Goal: Information Seeking & Learning: Learn about a topic

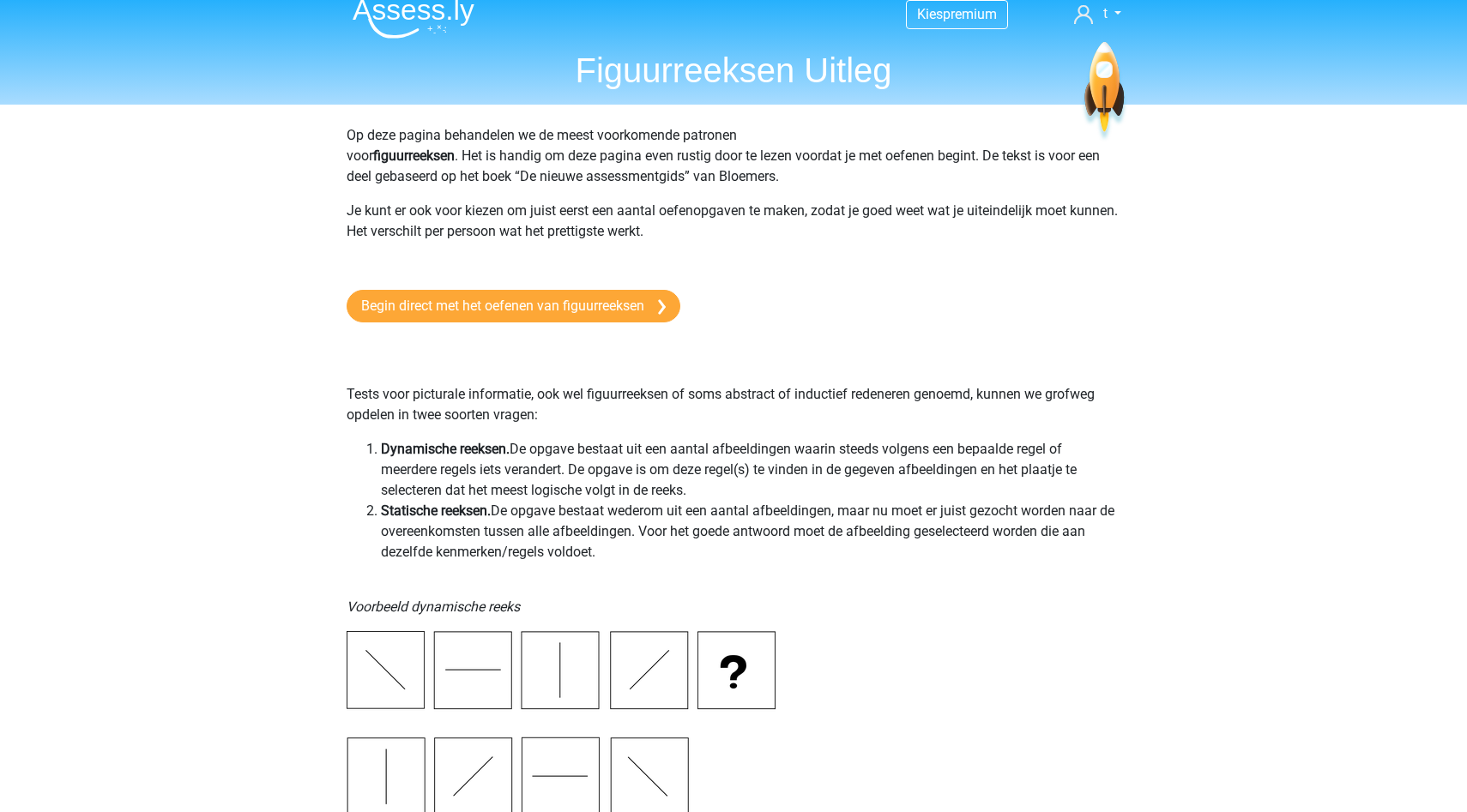
scroll to position [38, 0]
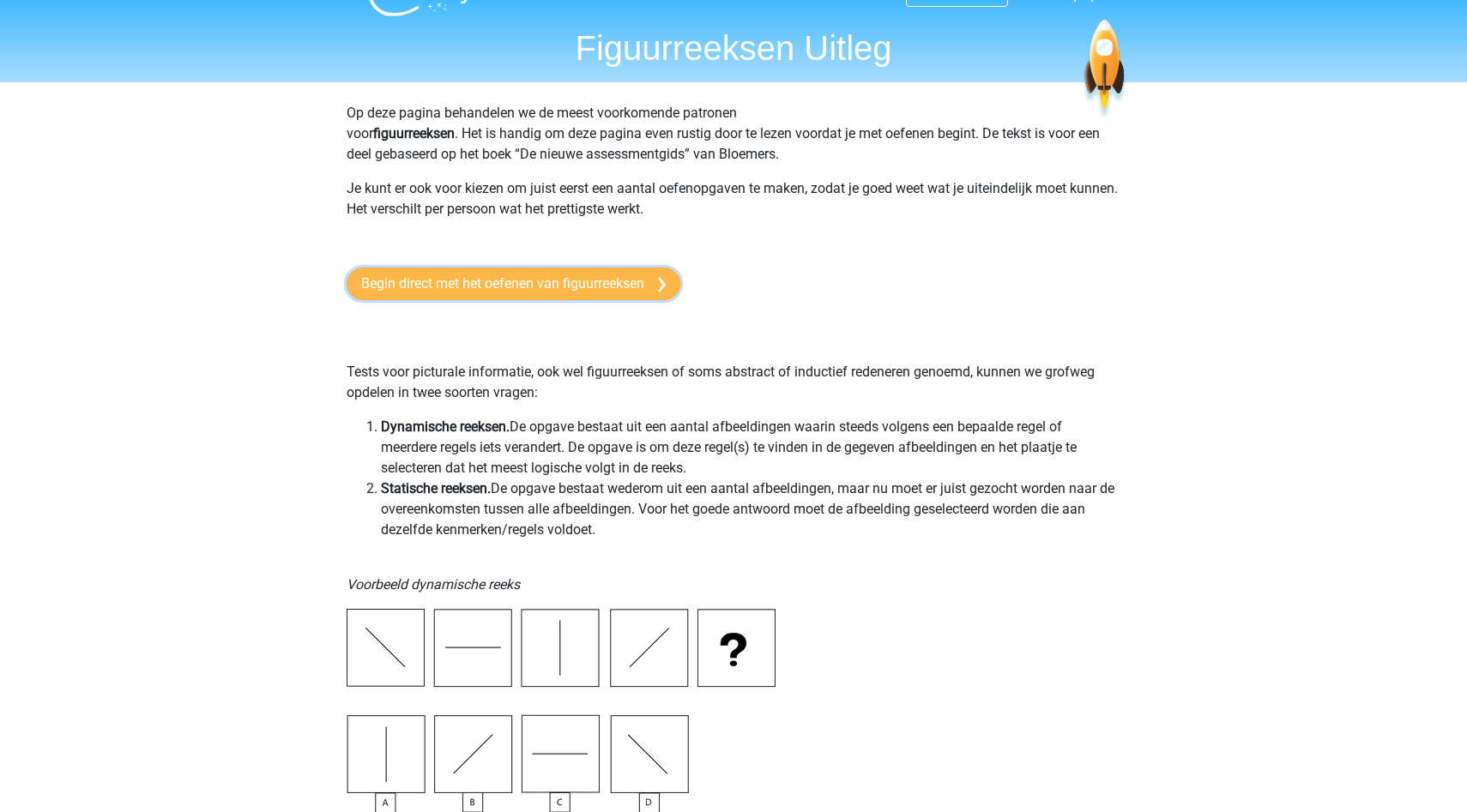
click at [636, 288] on link "Begin direct met het oefenen van figuurreeksen" at bounding box center [513, 284] width 334 height 33
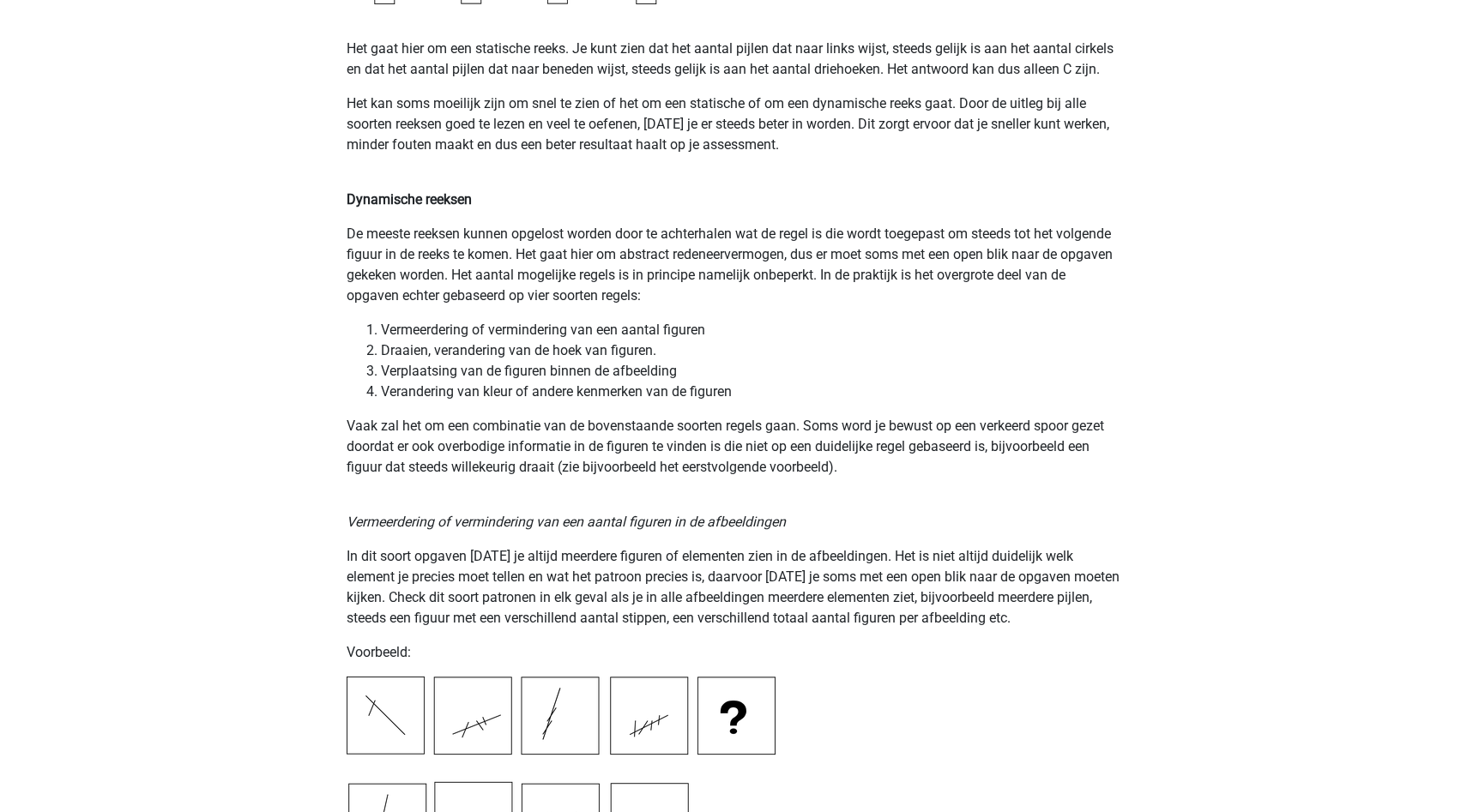
scroll to position [828, 0]
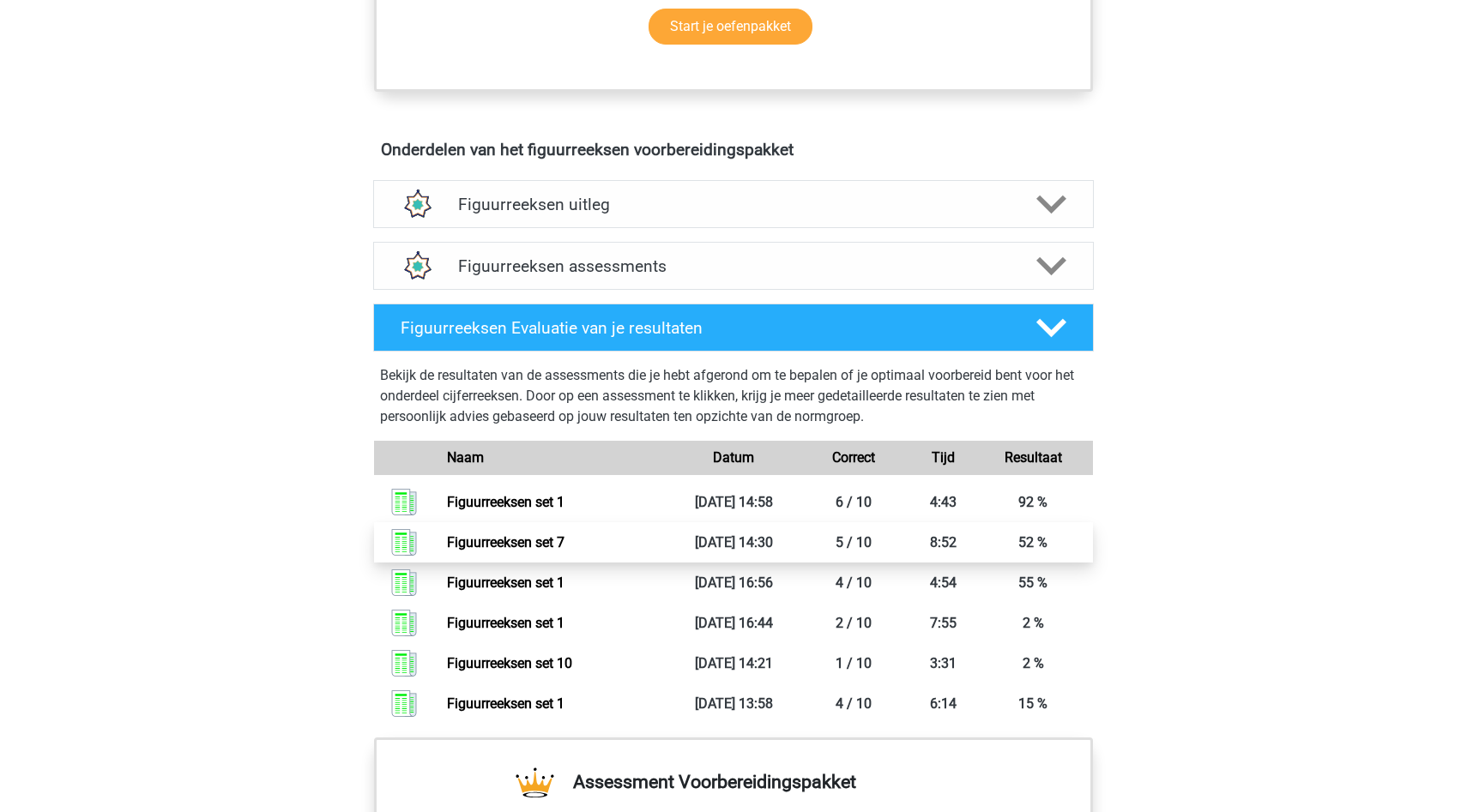
scroll to position [912, 0]
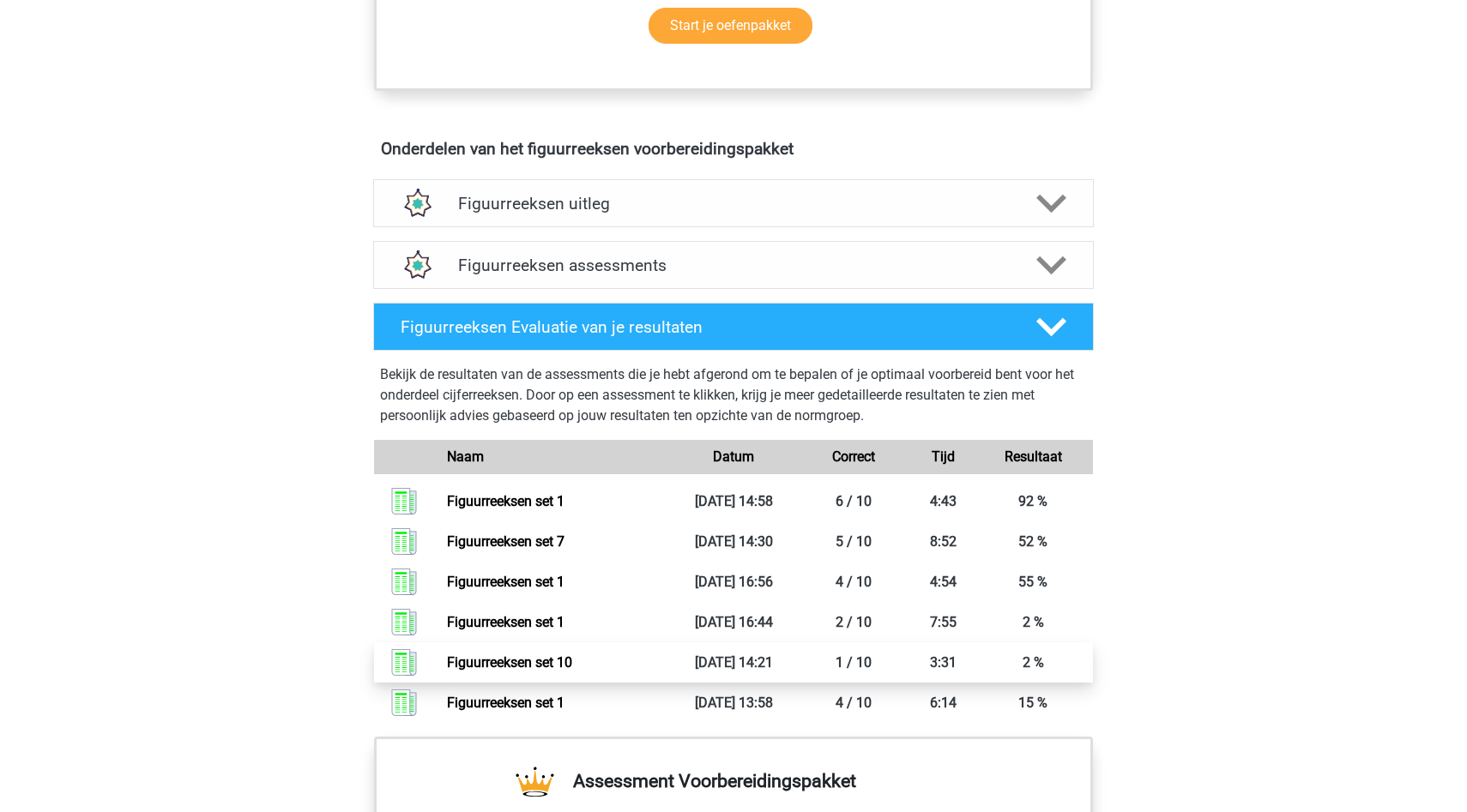
click at [447, 662] on link "Figuurreeksen set 10" at bounding box center [509, 662] width 125 height 16
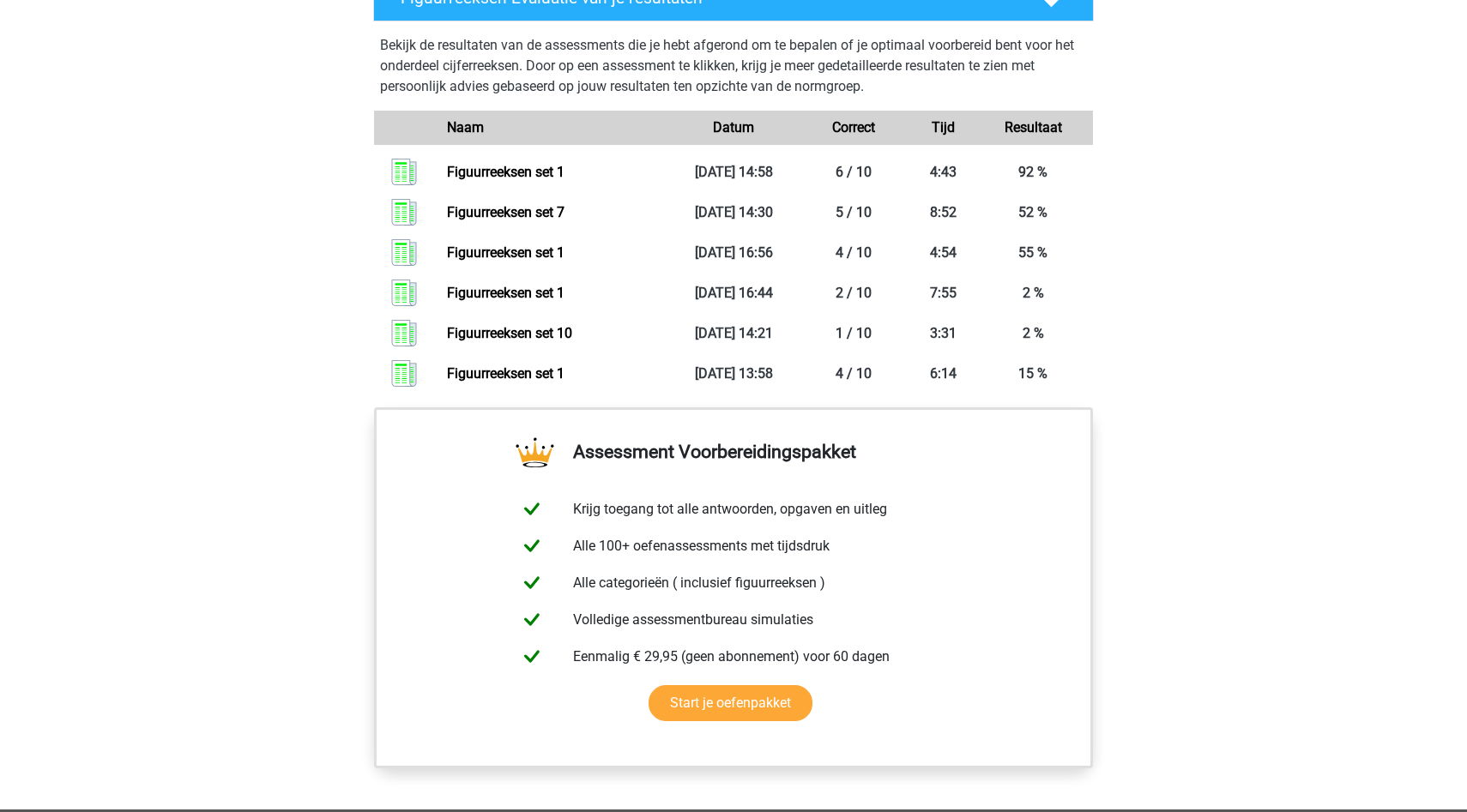
scroll to position [987, 0]
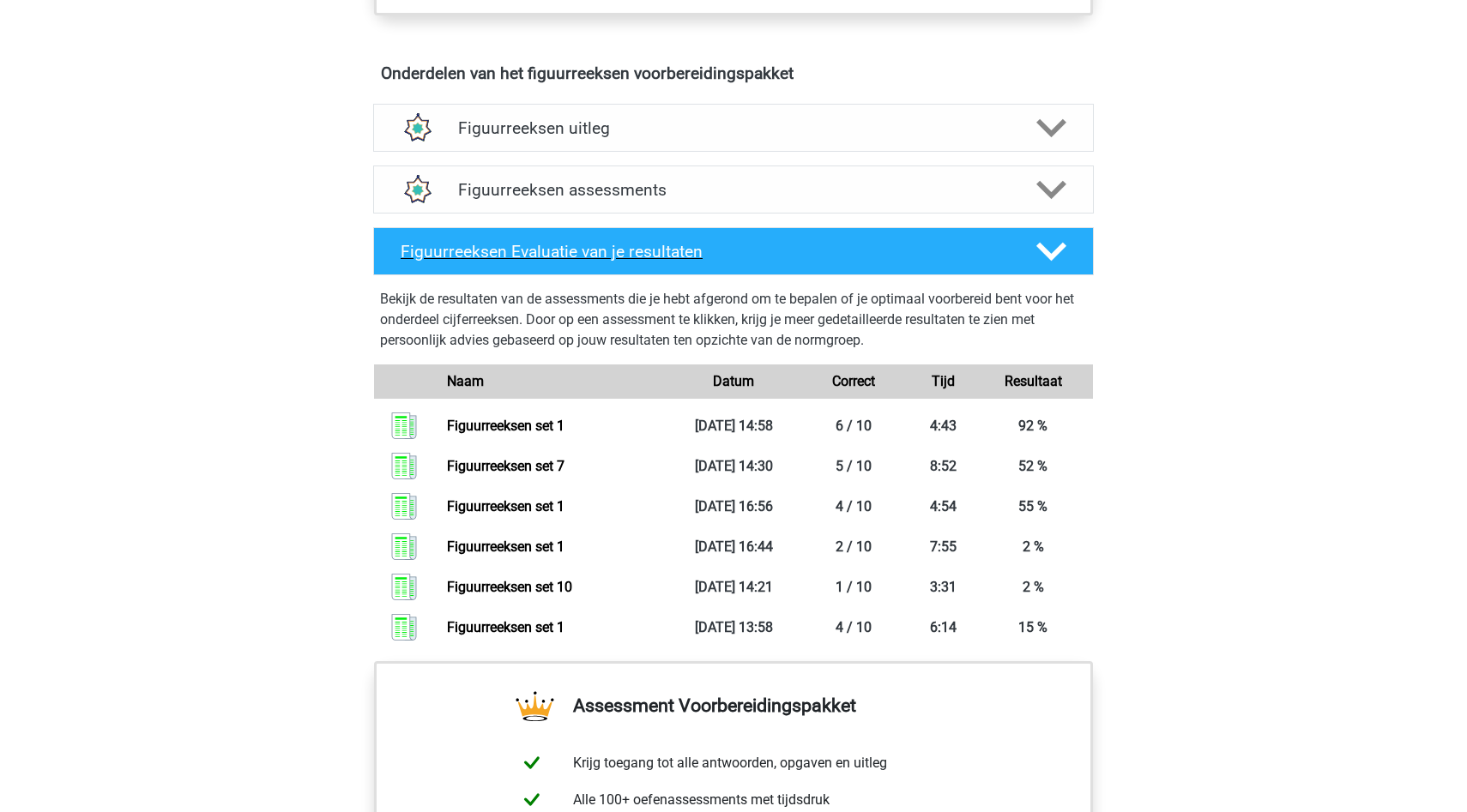
click at [638, 234] on div "Figuurreeksen Evaluatie van je resultaten" at bounding box center [733, 251] width 721 height 48
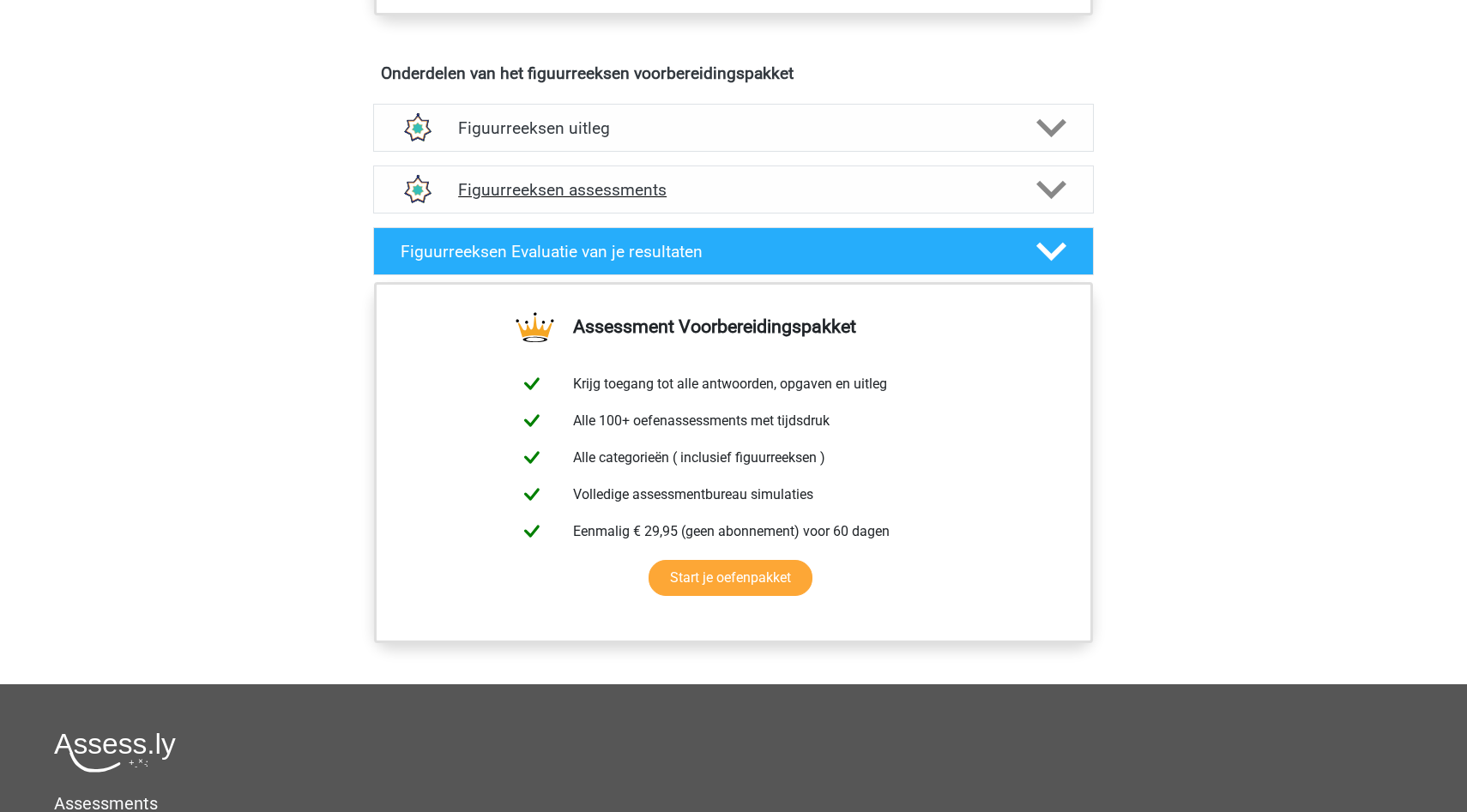
click at [638, 169] on div "Figuurreeksen assessments" at bounding box center [733, 189] width 721 height 48
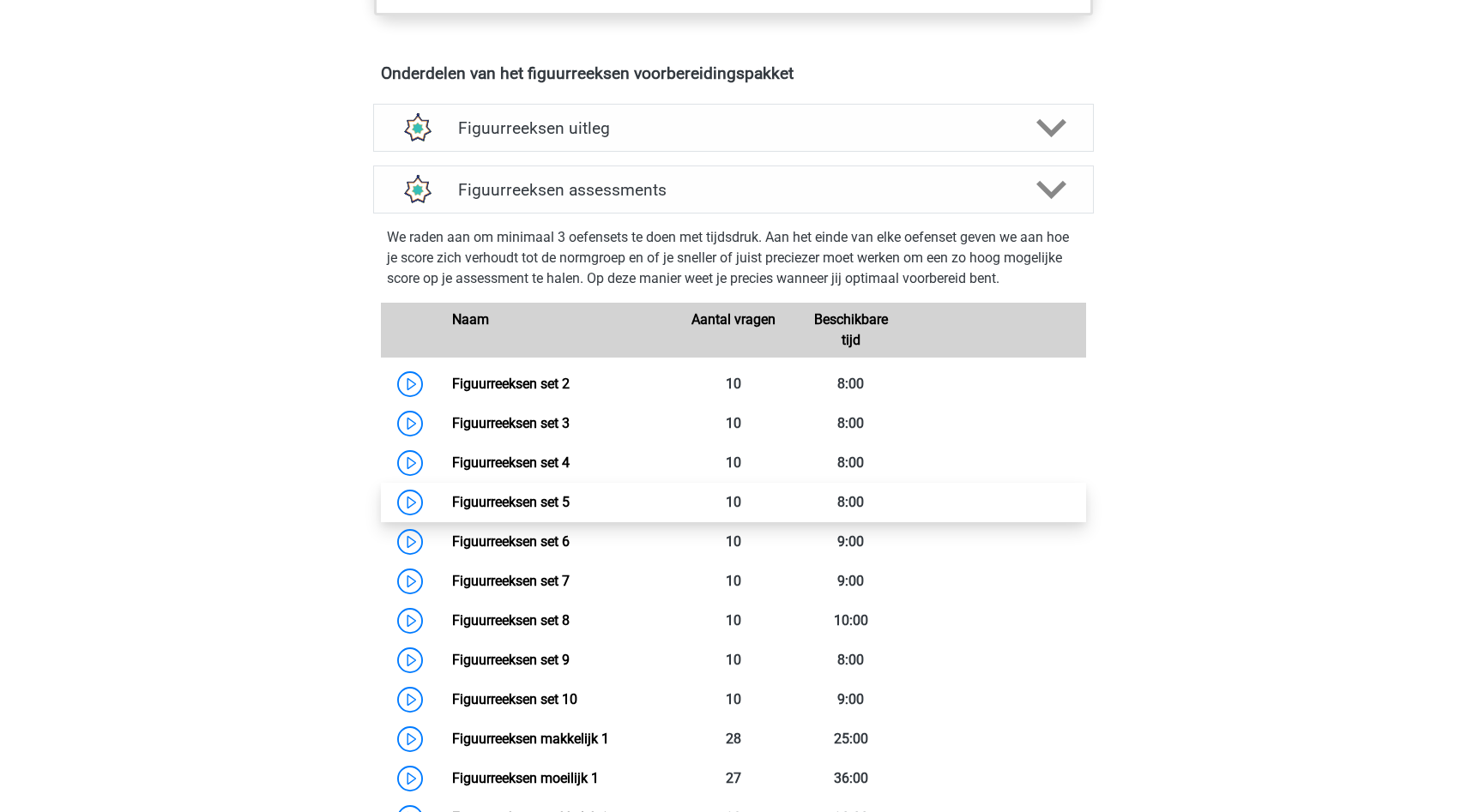
click at [452, 504] on link "Figuurreeksen set 5" at bounding box center [510, 502] width 118 height 16
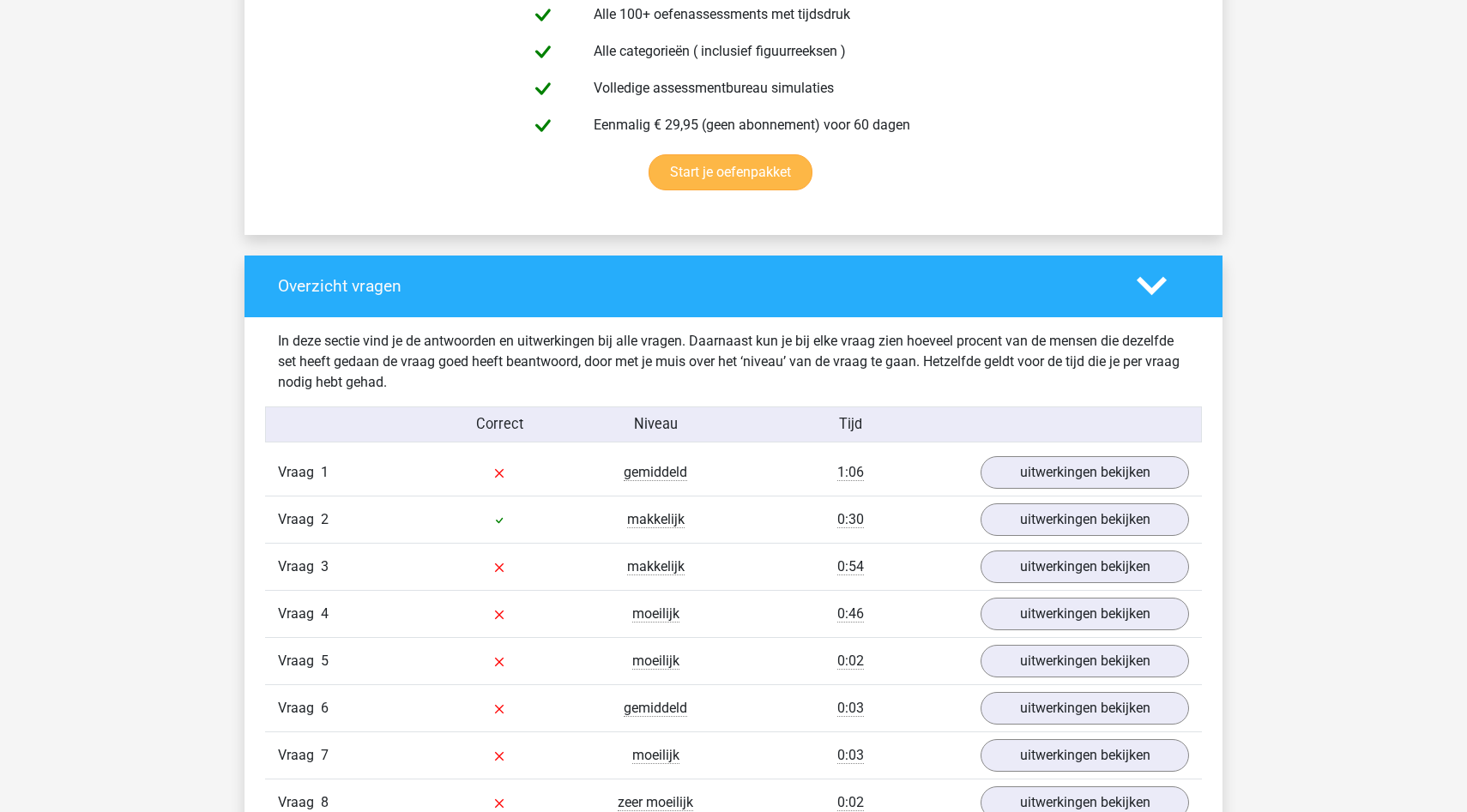
scroll to position [836, 0]
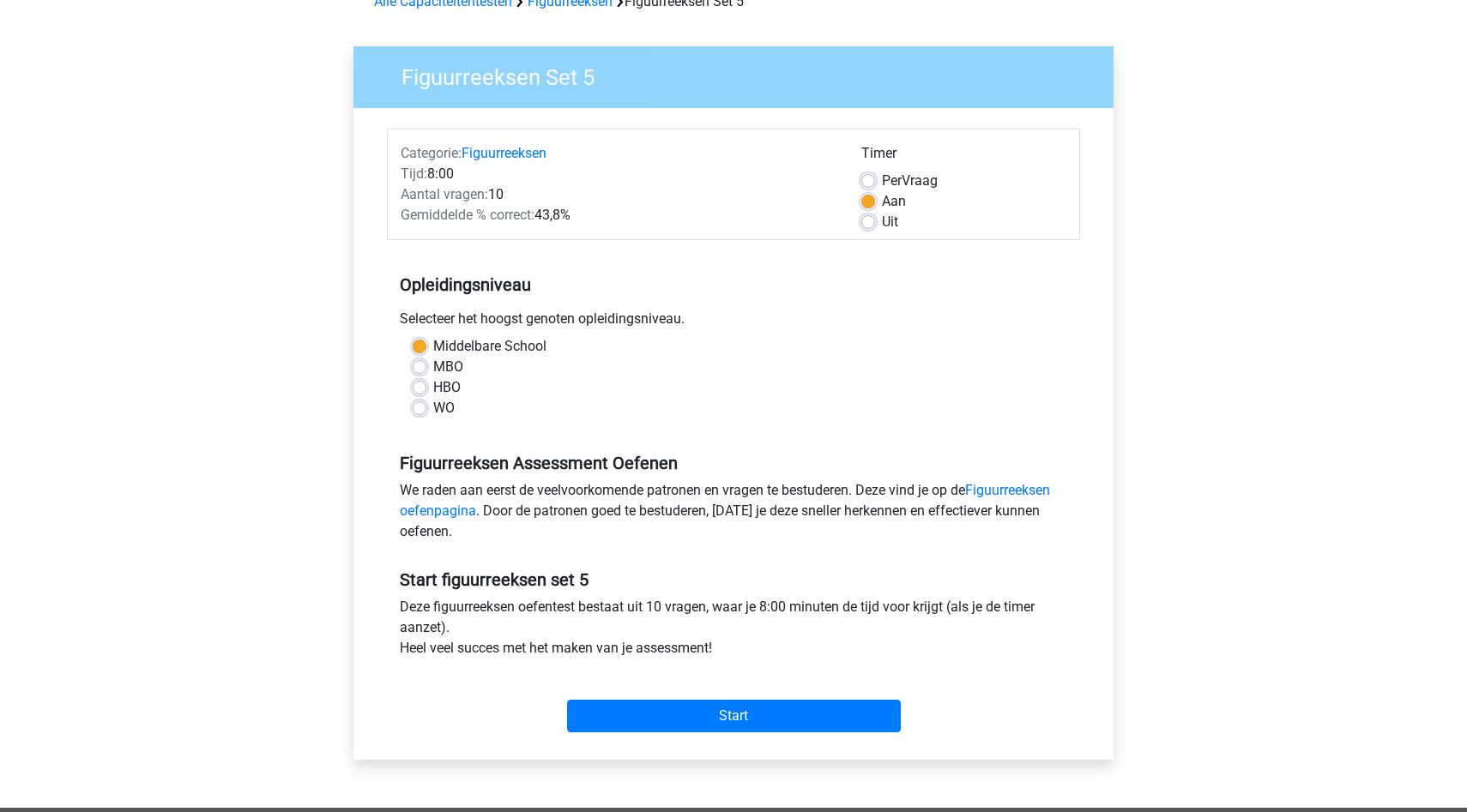
scroll to position [112, 0]
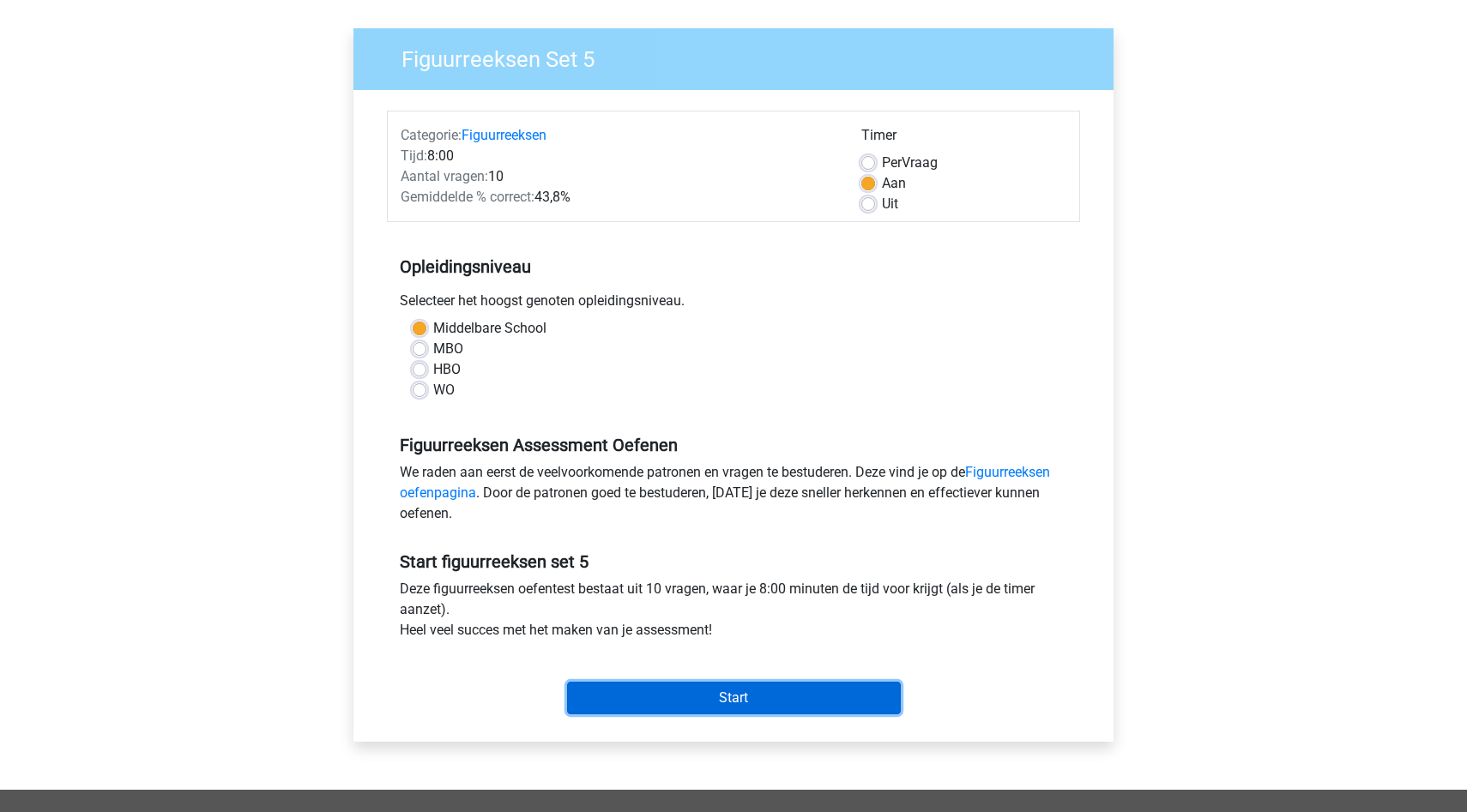
click at [752, 709] on input "Start" at bounding box center [734, 698] width 334 height 33
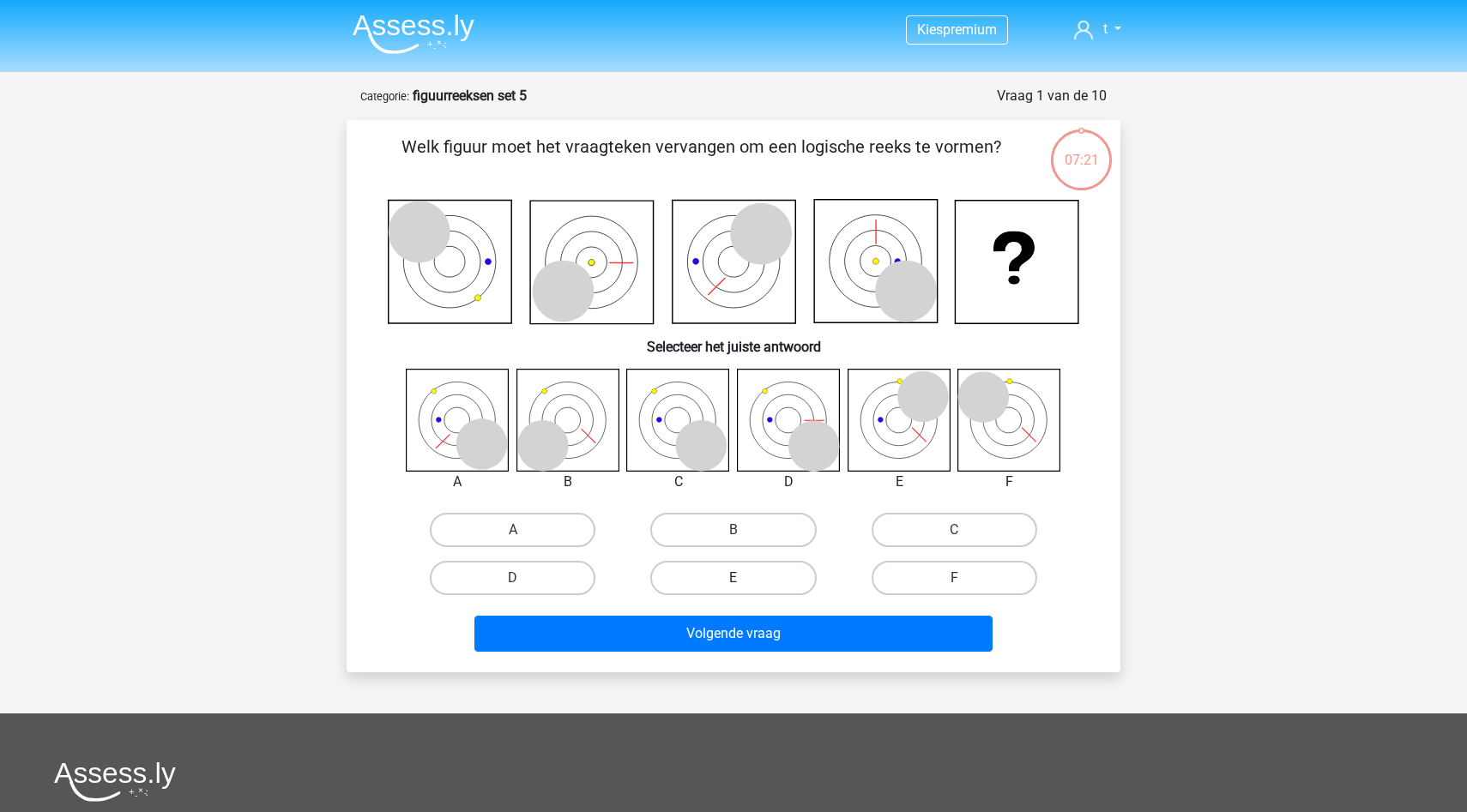
click at [713, 577] on label "E" at bounding box center [732, 578] width 165 height 34
click at [733, 578] on input "E" at bounding box center [739, 584] width 11 height 11
radio input "true"
click at [542, 511] on div "A" at bounding box center [512, 529] width 221 height 48
click at [549, 527] on label "A" at bounding box center [511, 530] width 165 height 34
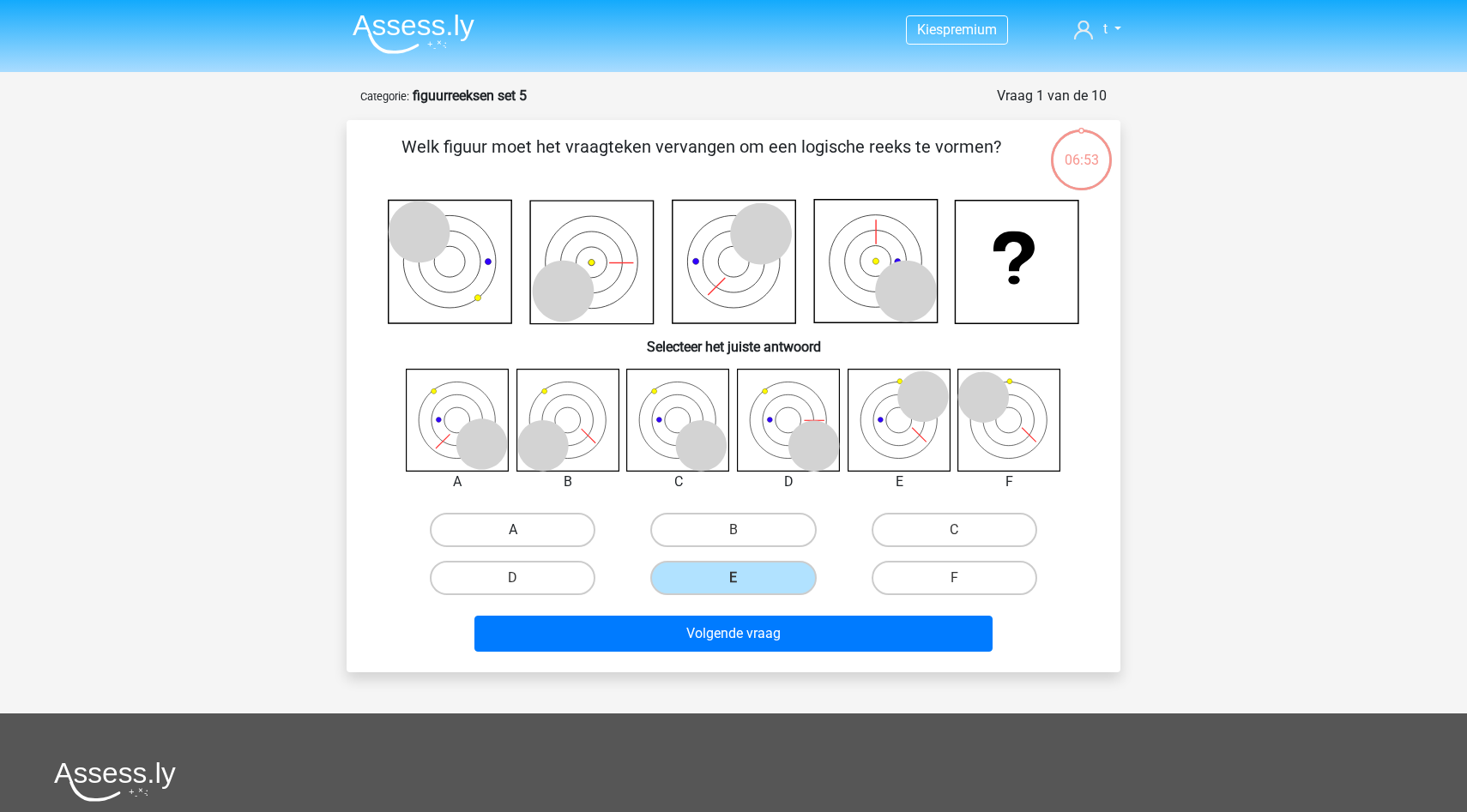
click at [524, 530] on input "A" at bounding box center [519, 536] width 11 height 11
radio input "true"
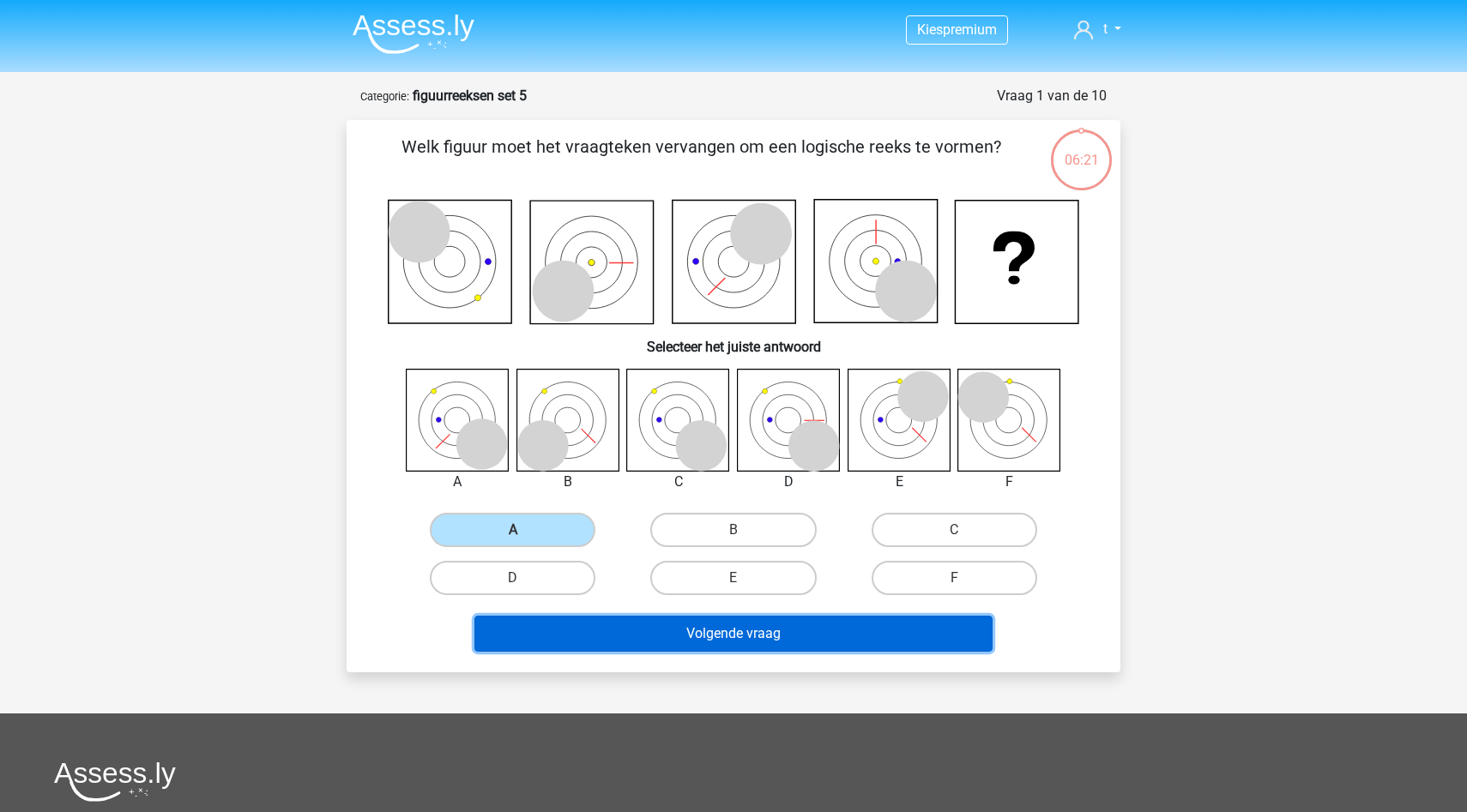
click at [761, 639] on button "Volgende vraag" at bounding box center [734, 634] width 519 height 36
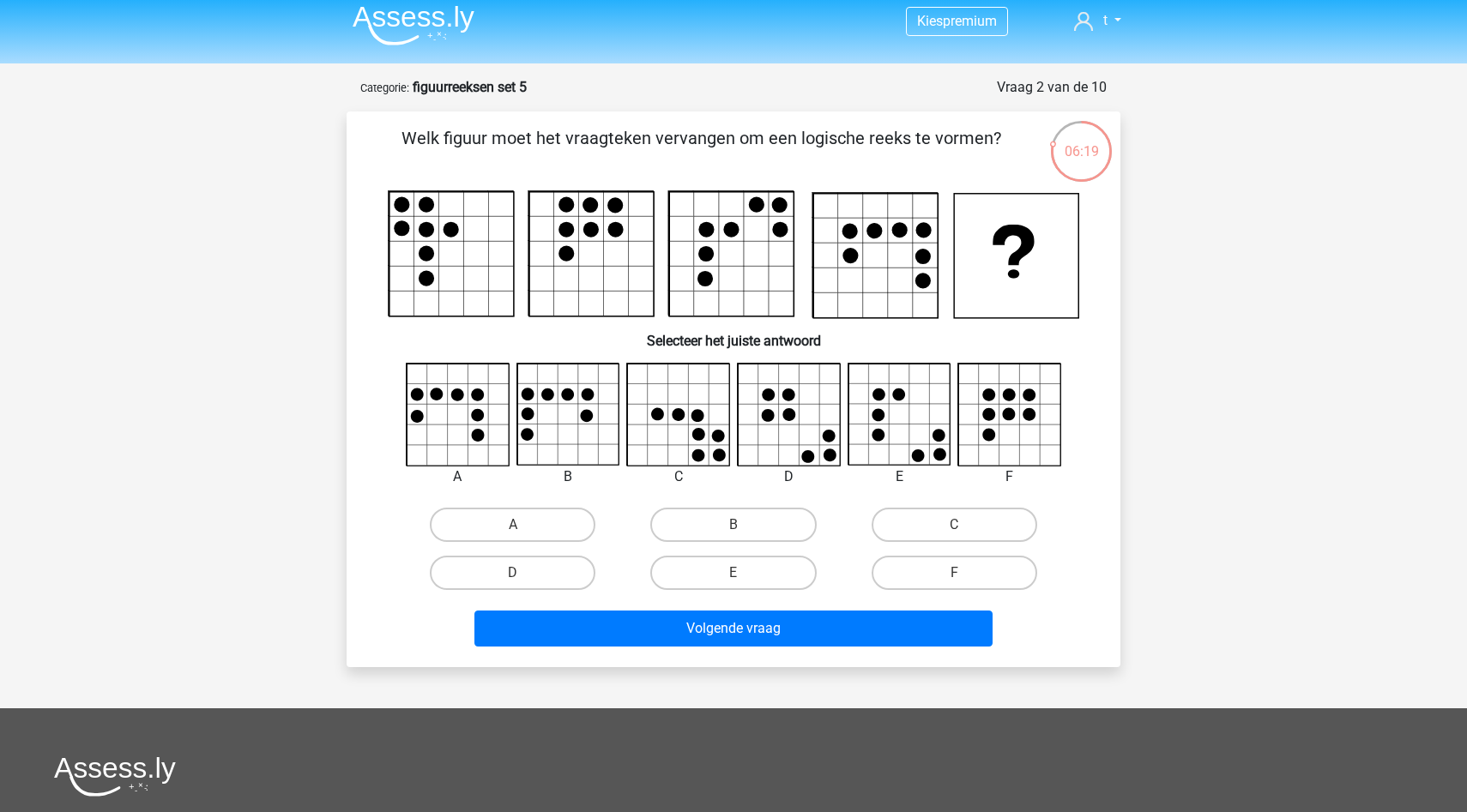
scroll to position [6, 0]
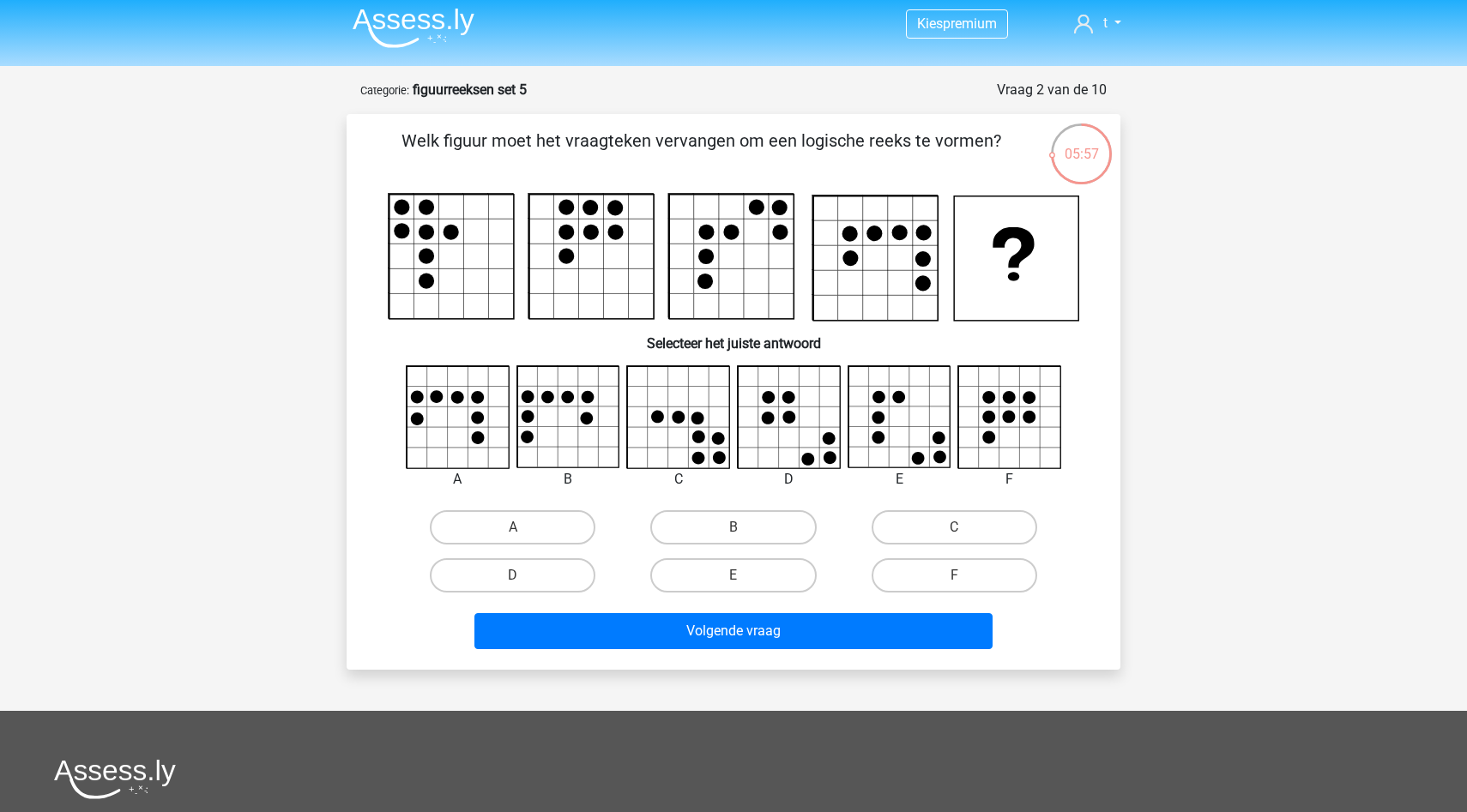
click at [738, 553] on div "E" at bounding box center [733, 575] width 221 height 48
click at [742, 523] on label "B" at bounding box center [732, 527] width 165 height 34
click at [742, 527] on input "B" at bounding box center [739, 533] width 11 height 11
radio input "true"
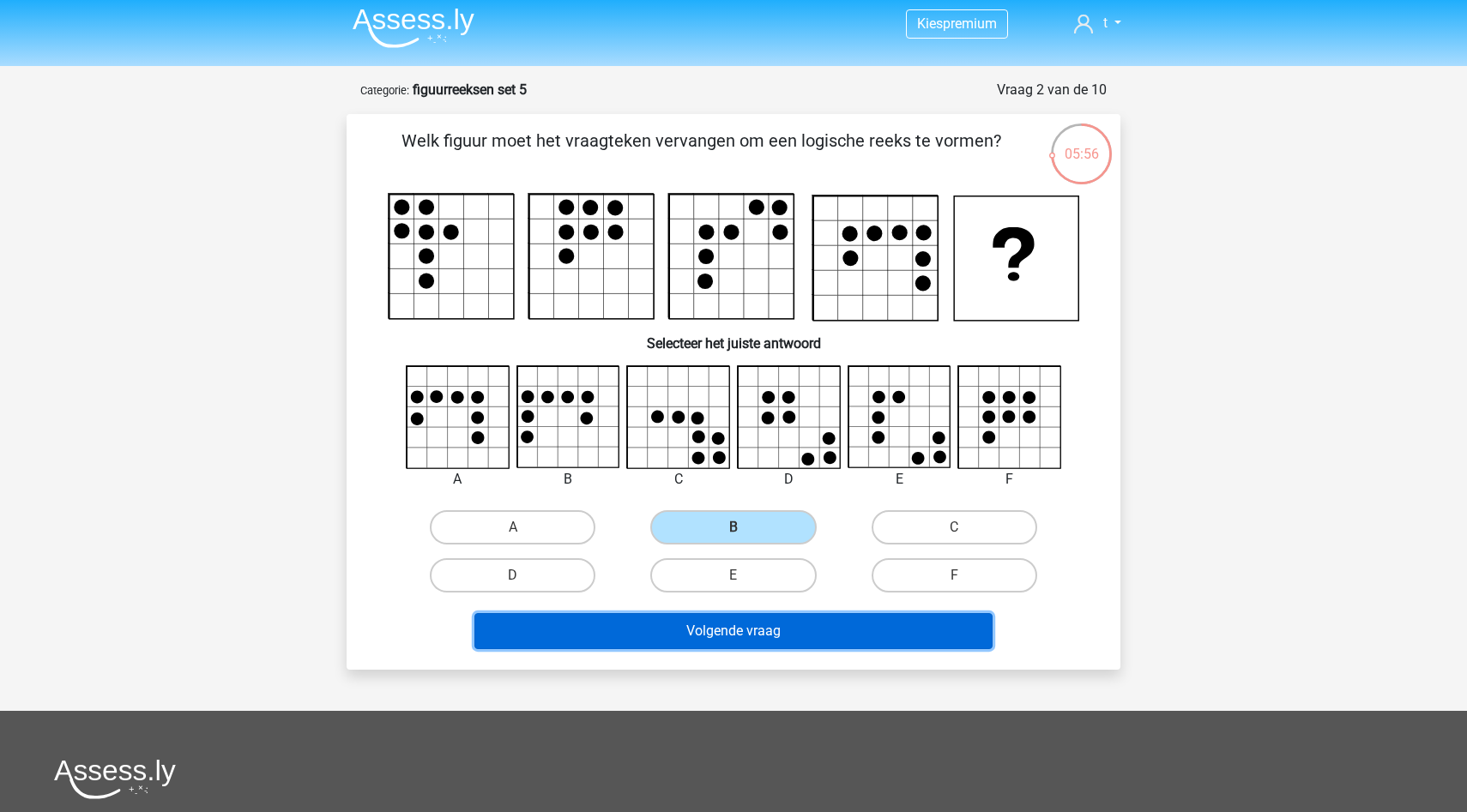
click at [762, 642] on button "Volgende vraag" at bounding box center [734, 631] width 519 height 36
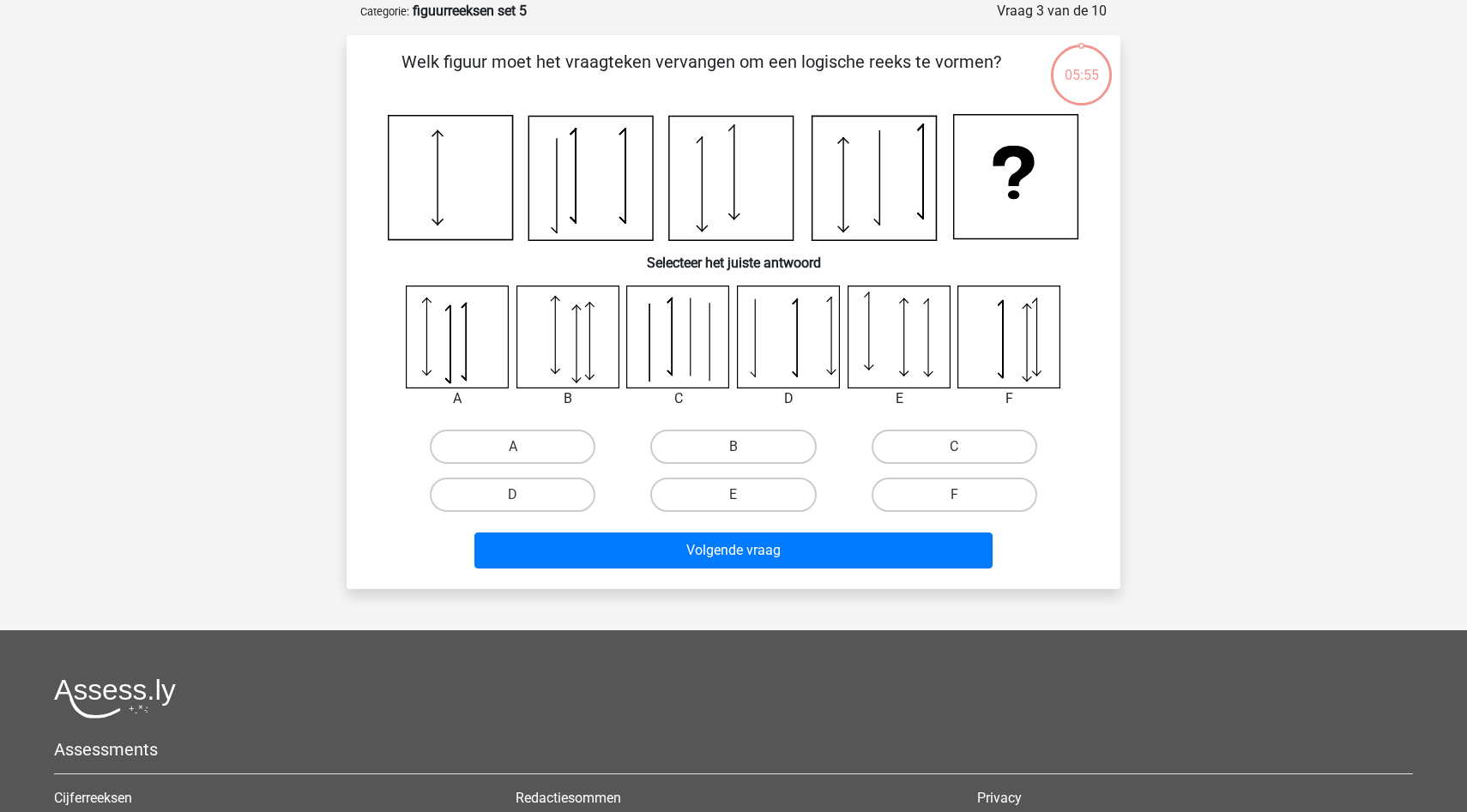
scroll to position [86, 0]
click at [553, 430] on label "A" at bounding box center [511, 446] width 165 height 34
click at [524, 446] on input "A" at bounding box center [519, 452] width 11 height 11
radio input "true"
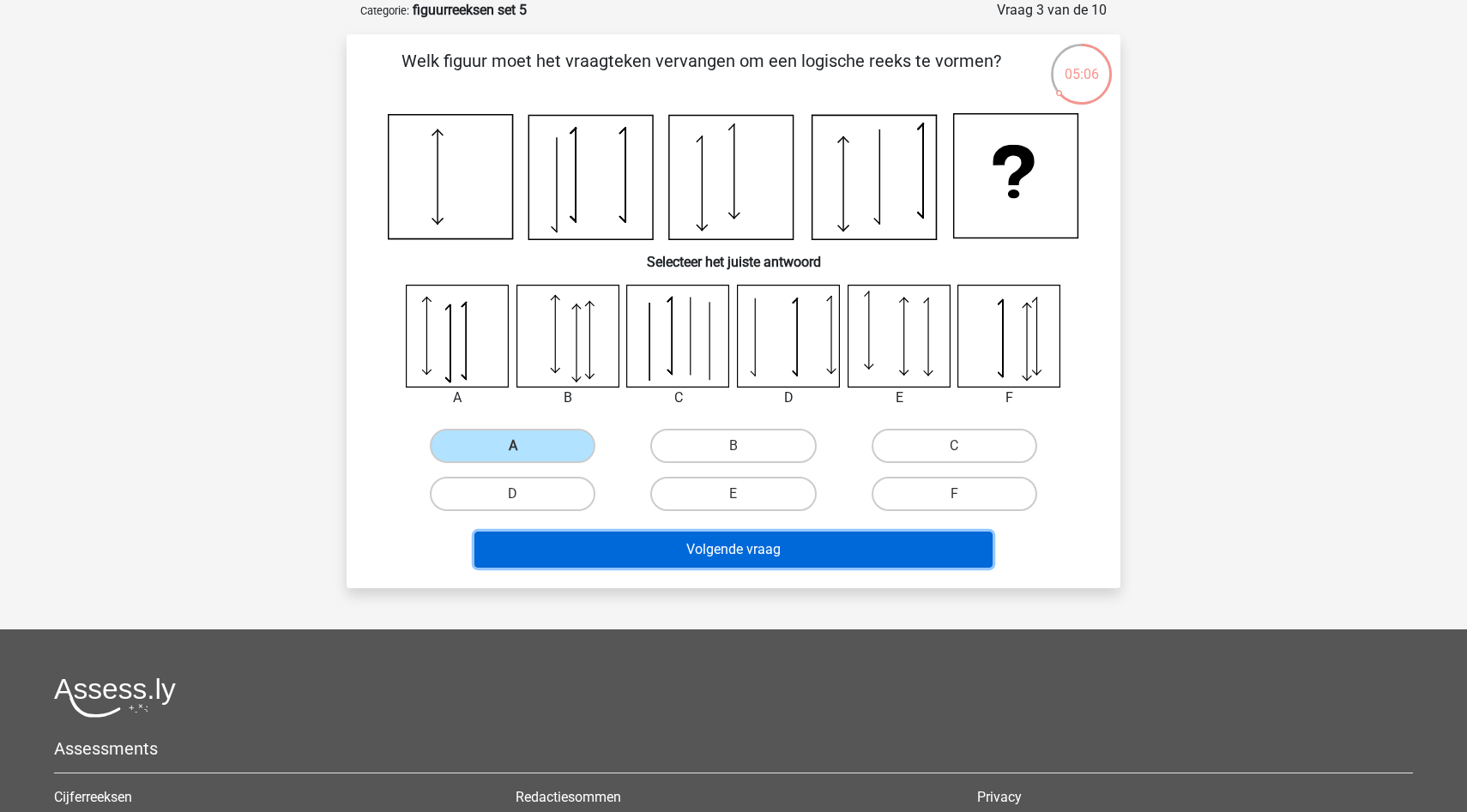
click at [686, 561] on button "Volgende vraag" at bounding box center [734, 550] width 519 height 36
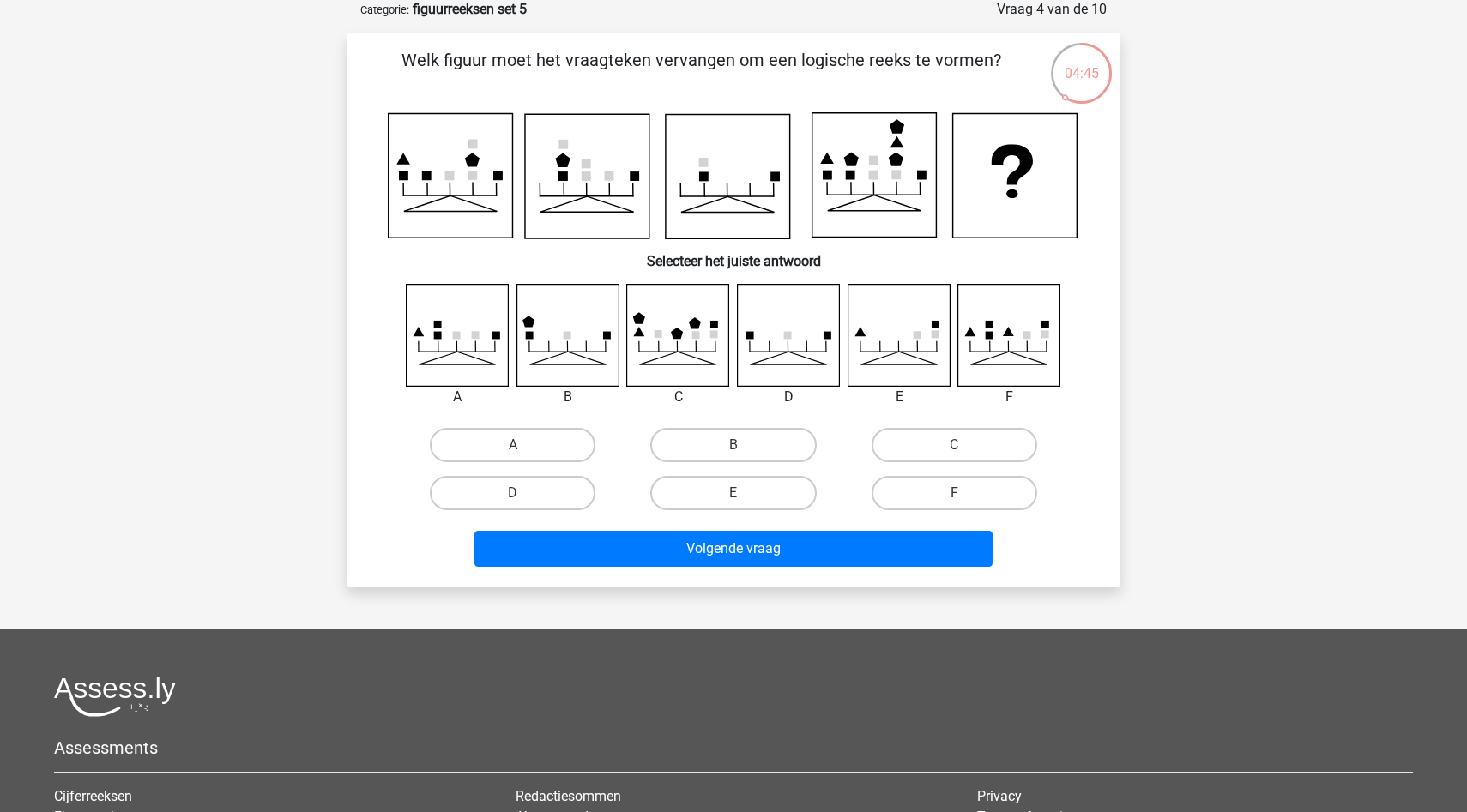
scroll to position [0, 0]
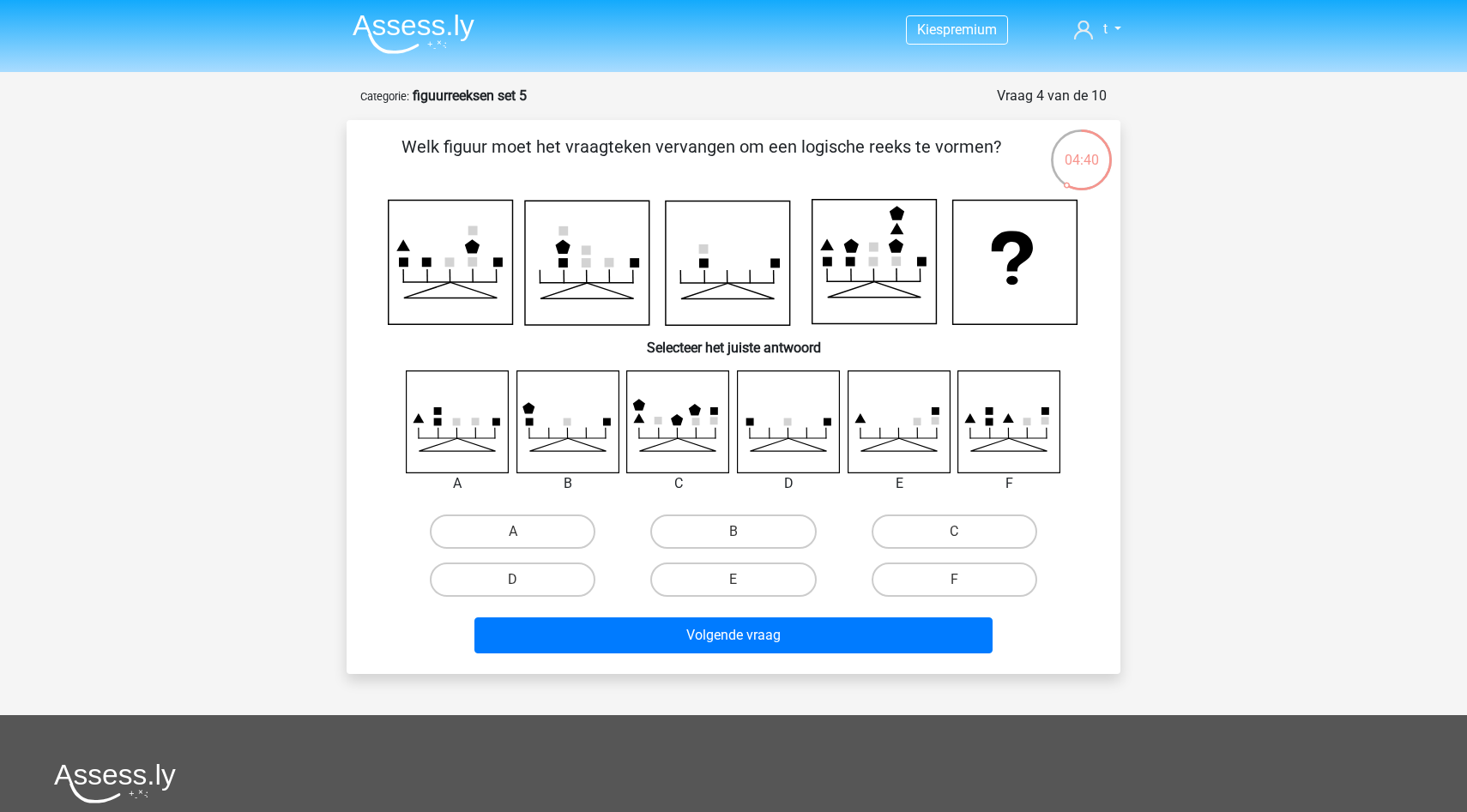
click at [439, 51] on img at bounding box center [413, 34] width 122 height 41
